Goal: Check status: Check status

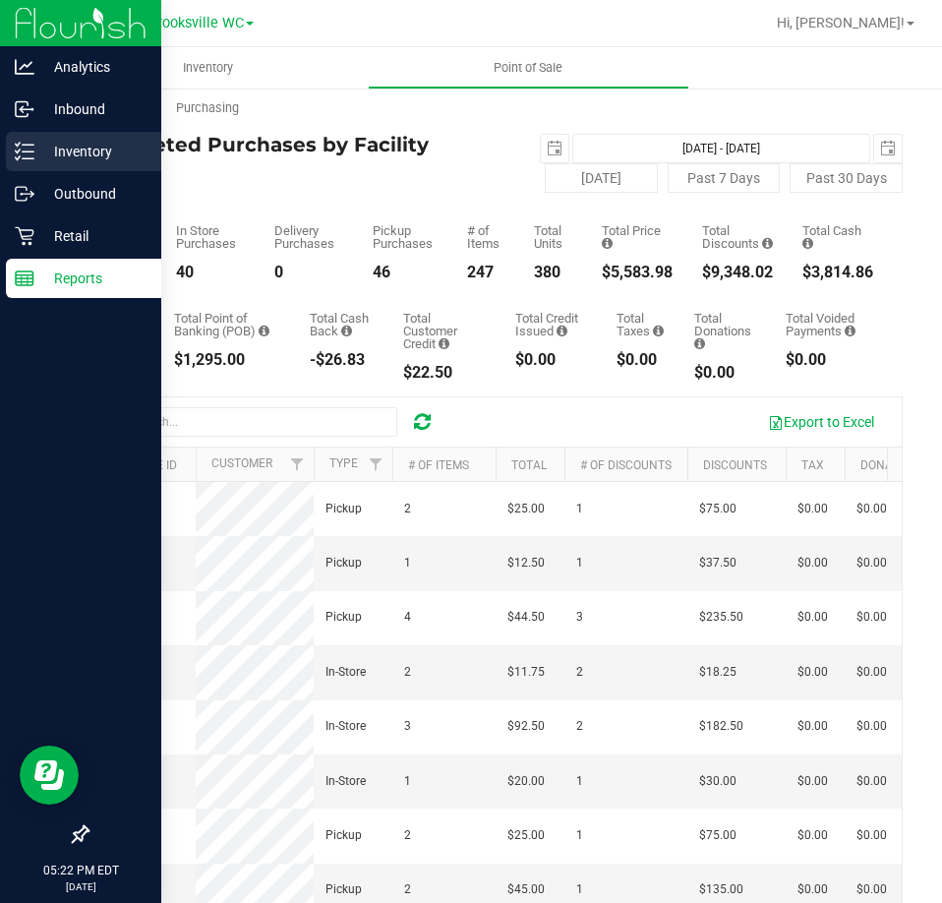
click at [30, 160] on icon at bounding box center [25, 152] width 20 height 20
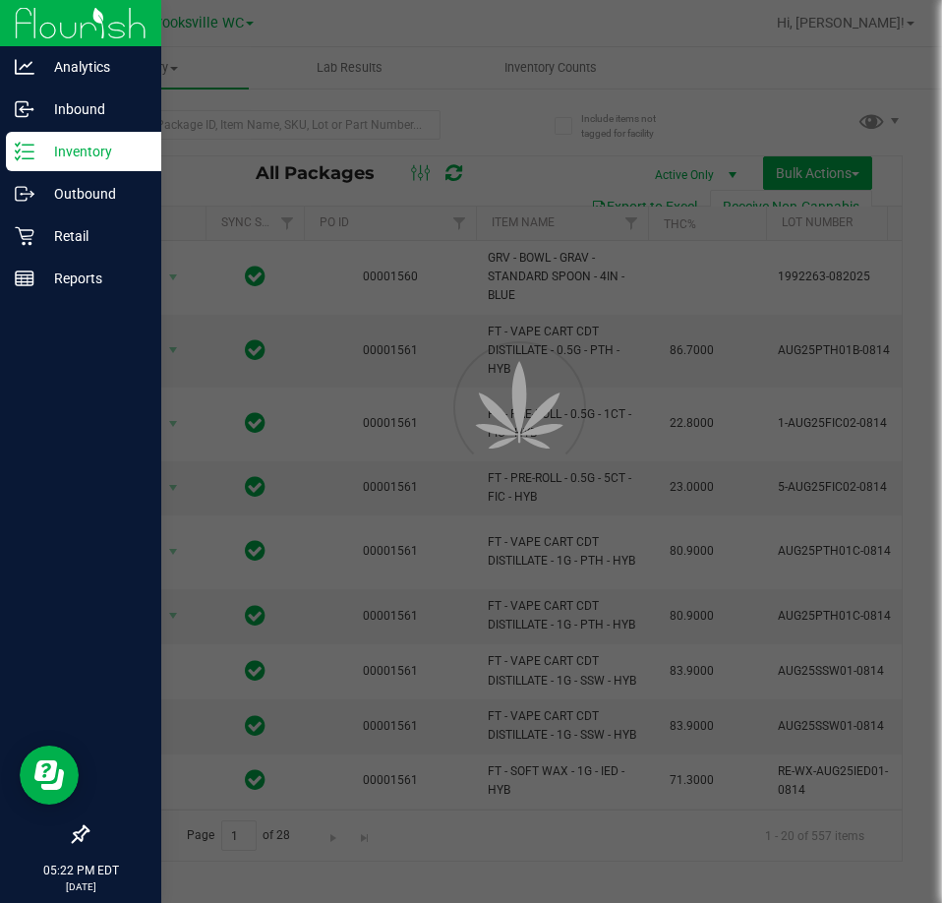
click at [29, 242] on div at bounding box center [471, 451] width 942 height 903
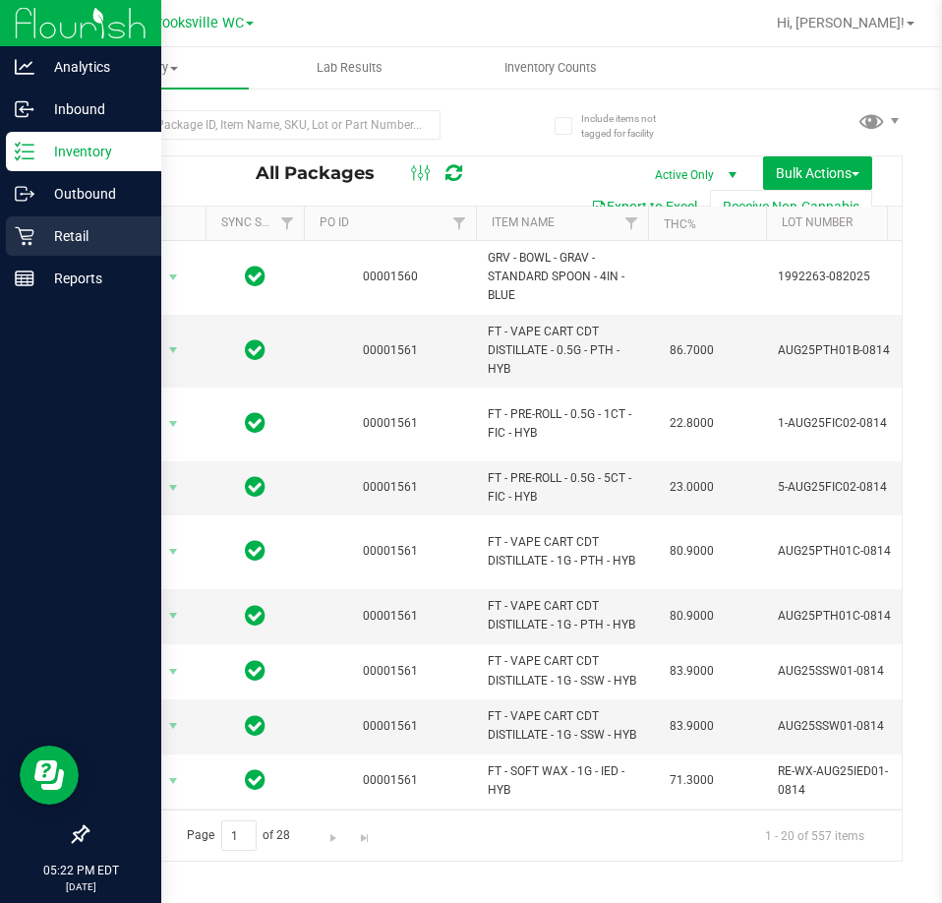
click at [36, 237] on p "Retail" at bounding box center [93, 236] width 118 height 24
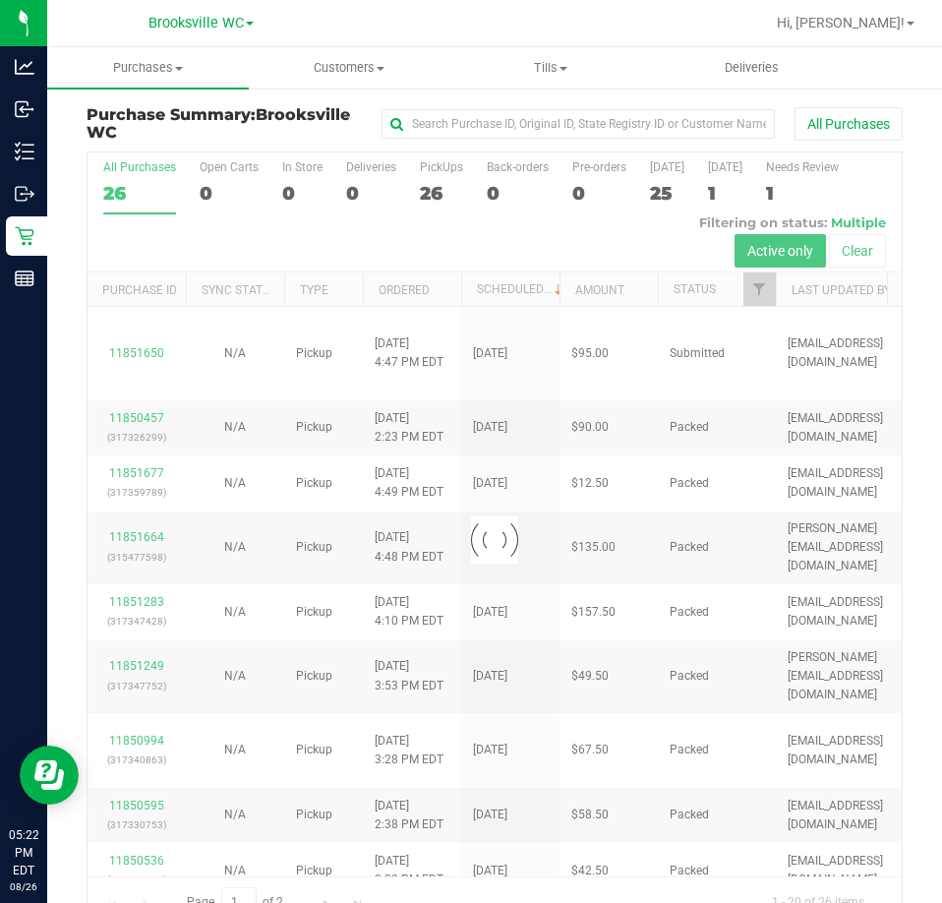
click at [757, 296] on div at bounding box center [495, 539] width 815 height 774
click at [756, 297] on div at bounding box center [495, 539] width 815 height 774
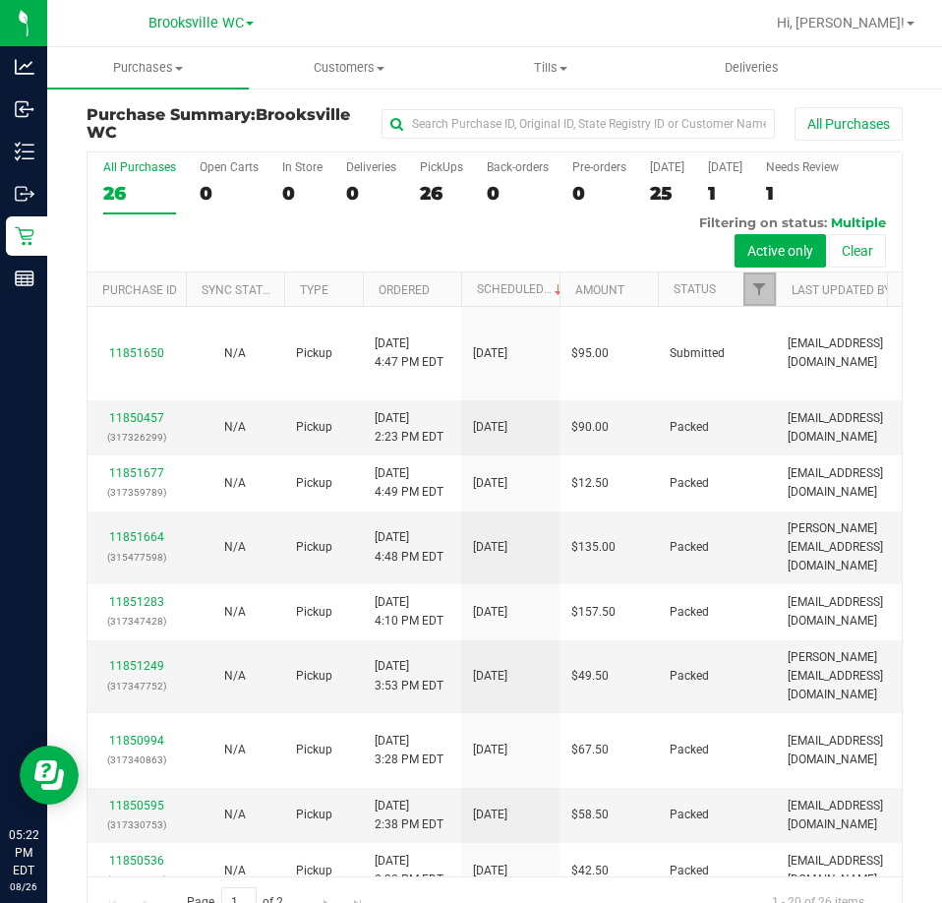
click at [762, 298] on link "Filter" at bounding box center [760, 288] width 32 height 33
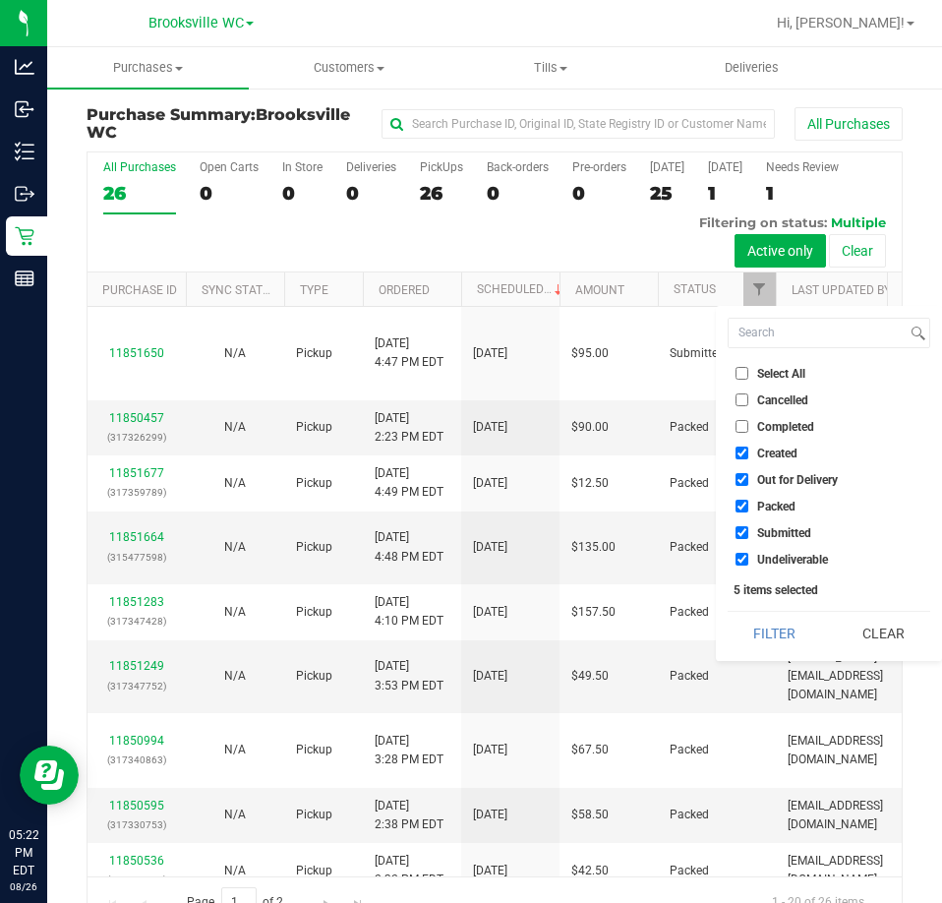
click at [770, 375] on span "Select All" at bounding box center [781, 374] width 48 height 12
click at [749, 375] on input "Select All" at bounding box center [742, 373] width 13 height 13
checkbox input "true"
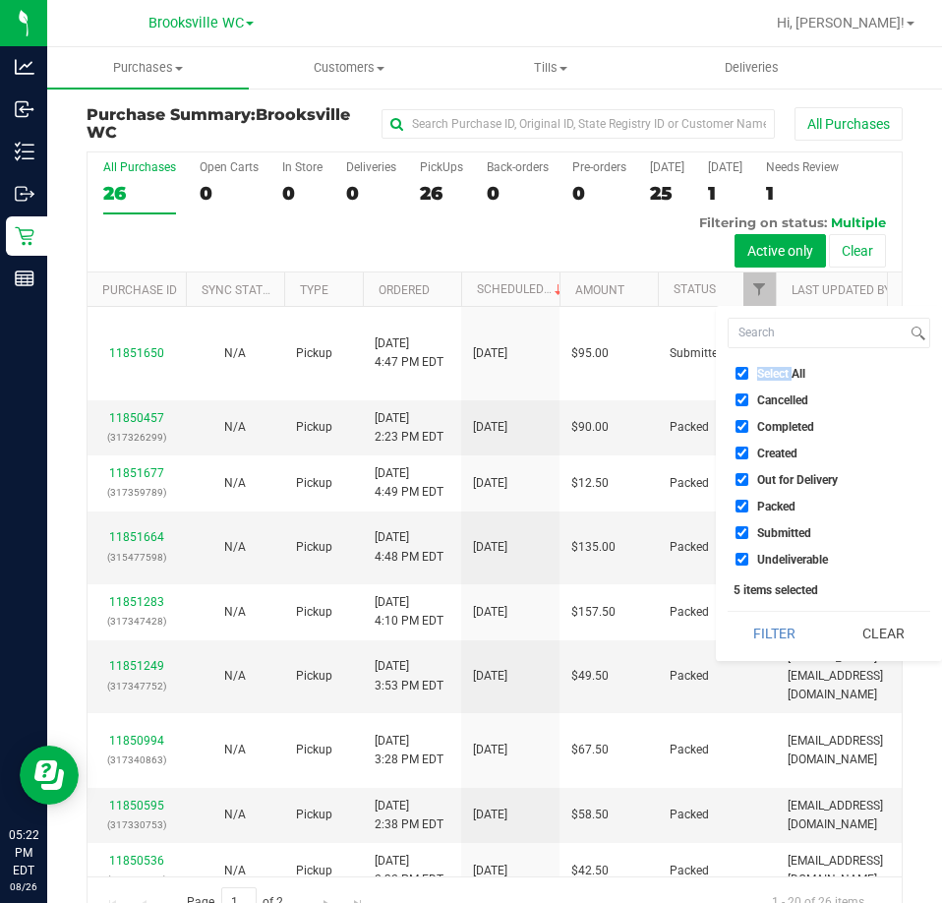
click at [770, 379] on span "Select All" at bounding box center [781, 374] width 48 height 12
click at [749, 379] on input "Select All" at bounding box center [742, 373] width 13 height 13
checkbox input "false"
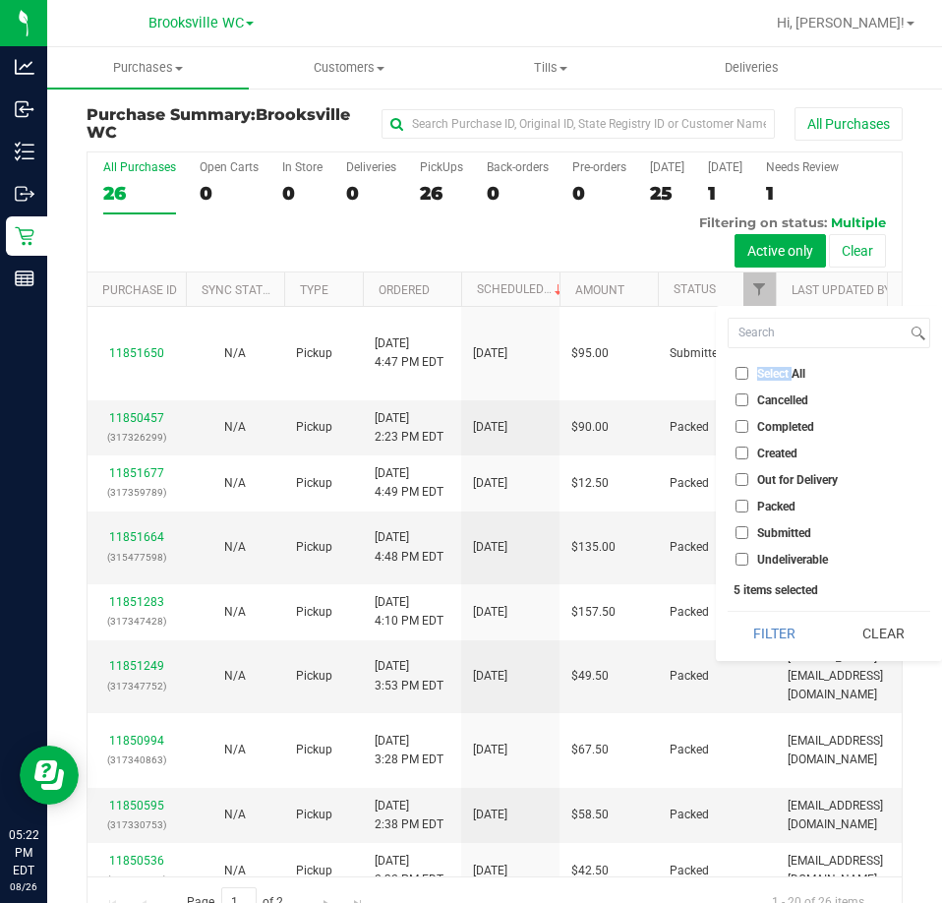
checkbox input "false"
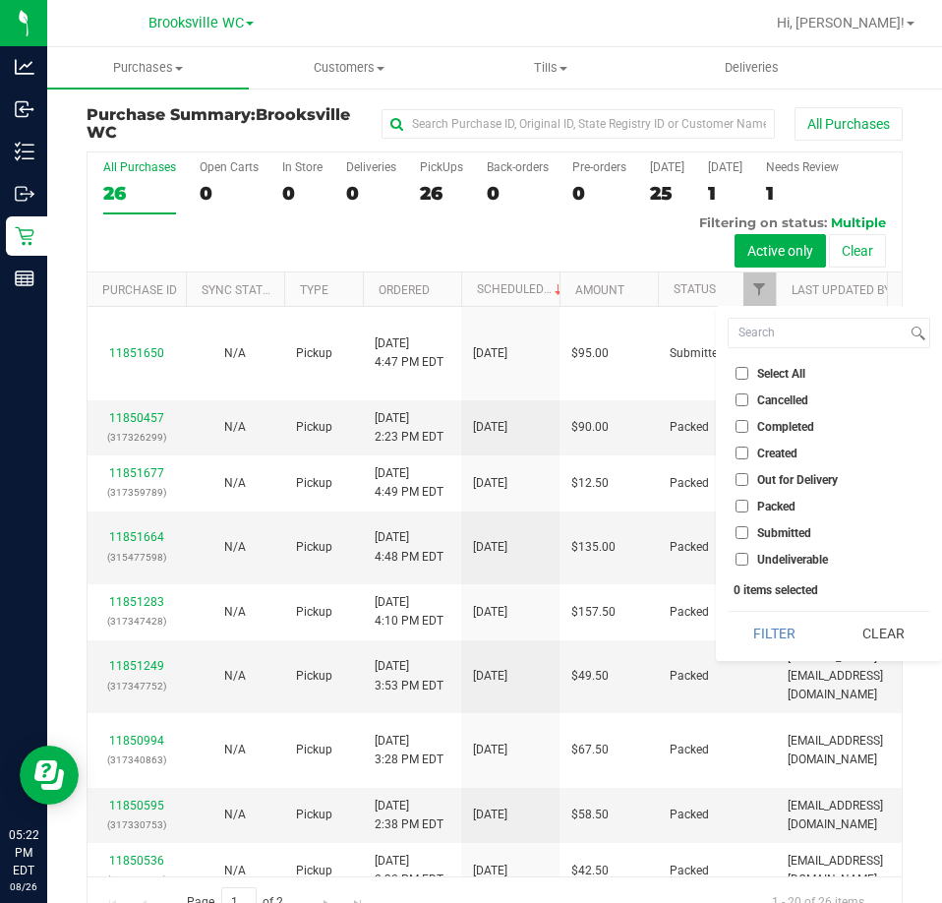
click at [786, 535] on span "Submitted" at bounding box center [784, 533] width 54 height 12
click at [749, 535] on input "Submitted" at bounding box center [742, 532] width 13 height 13
checkbox input "true"
click at [780, 633] on button "Filter" at bounding box center [775, 633] width 94 height 43
